Goal: Find specific page/section: Find specific page/section

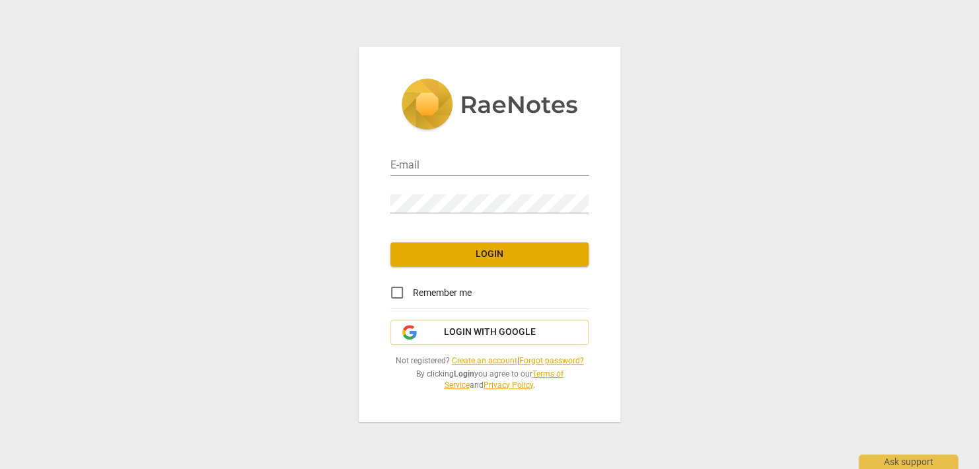
type input "[EMAIL_ADDRESS][DOMAIN_NAME]"
click at [486, 259] on span "Login" at bounding box center [489, 254] width 177 height 13
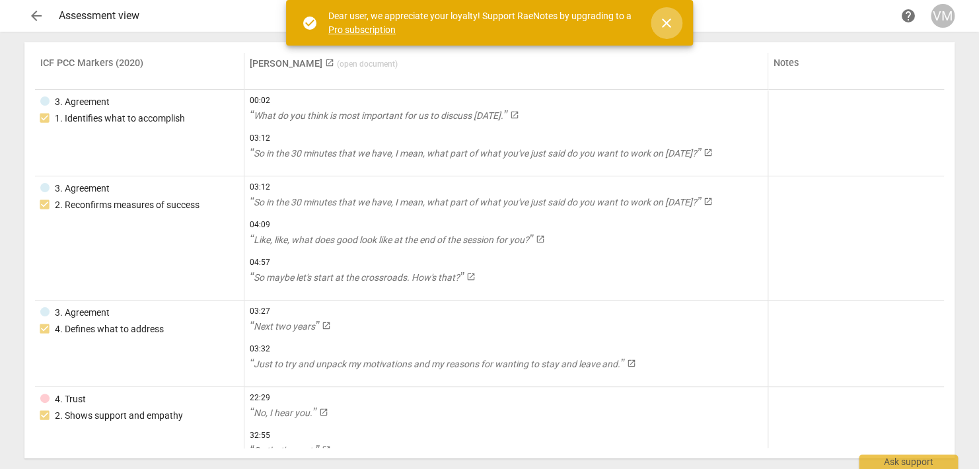
click at [668, 22] on span "close" at bounding box center [666, 23] width 16 height 16
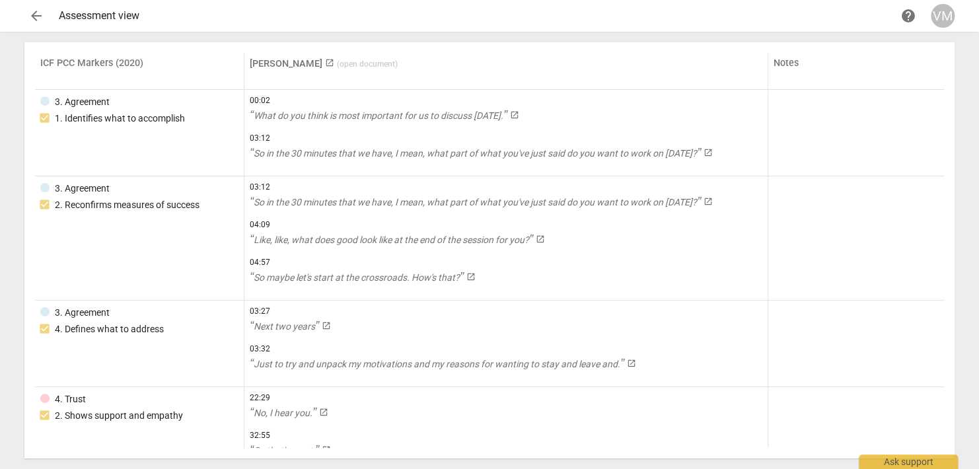
click at [44, 20] on span "arrow_back" at bounding box center [36, 16] width 24 height 16
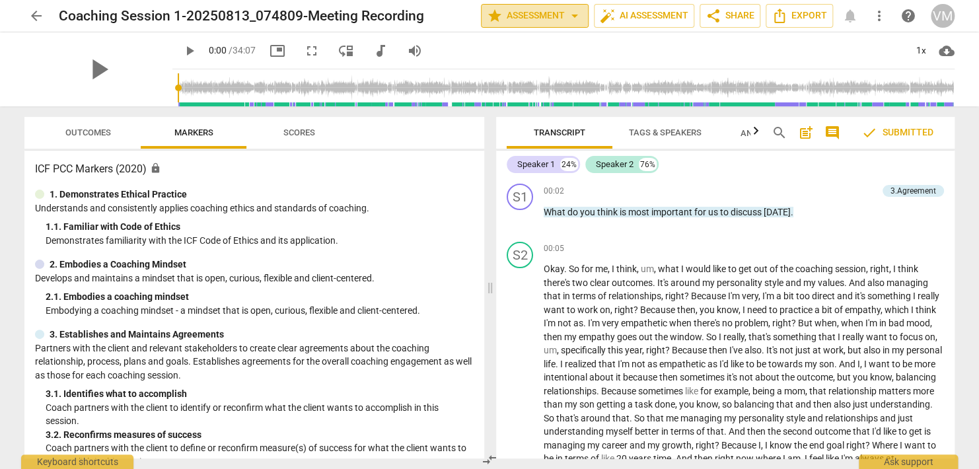
click at [571, 17] on span "arrow_drop_down" at bounding box center [575, 16] width 16 height 16
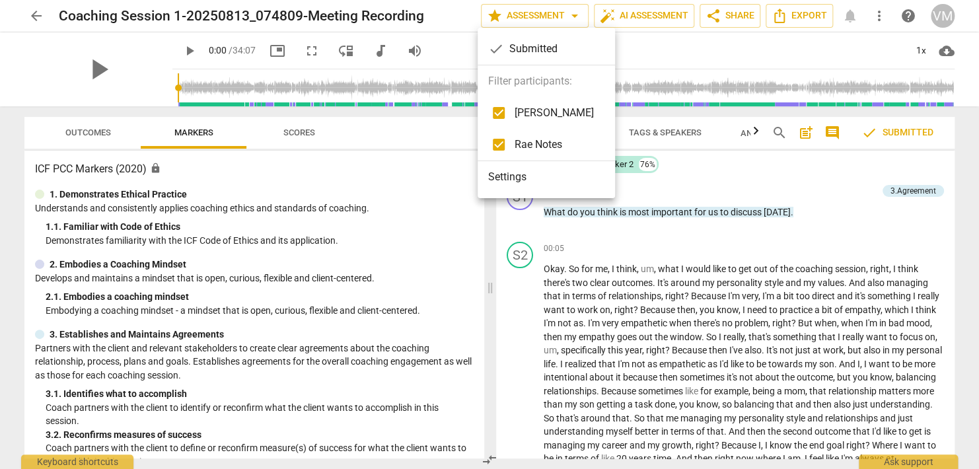
click at [881, 239] on div at bounding box center [489, 234] width 979 height 469
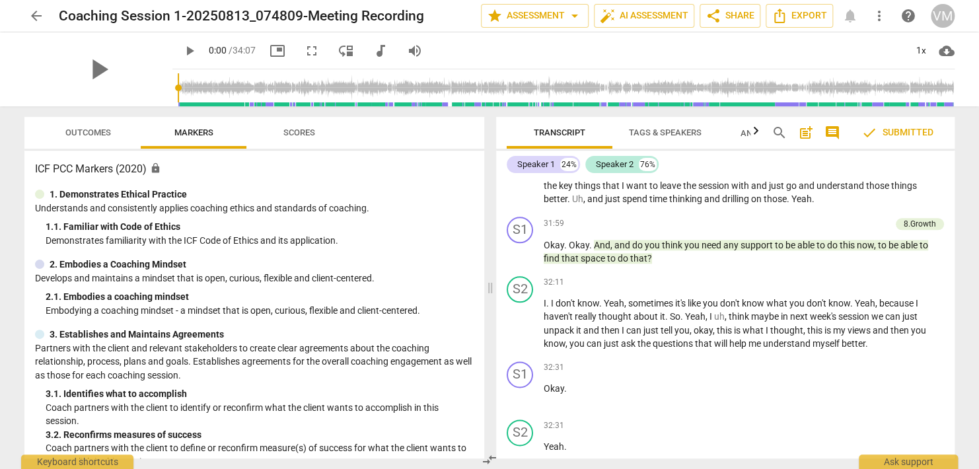
scroll to position [11251, 0]
